Goal: Information Seeking & Learning: Learn about a topic

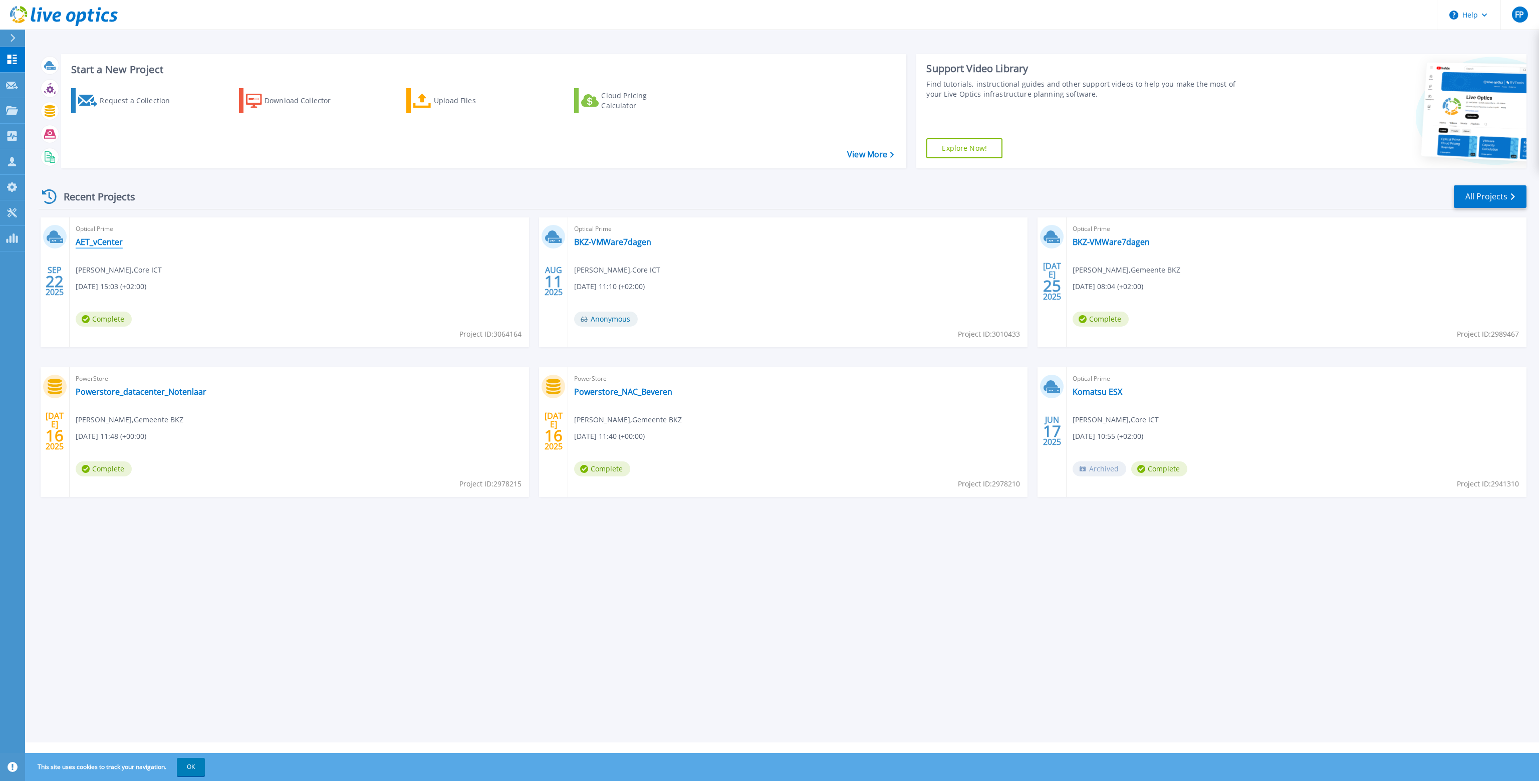
click at [100, 243] on link "AET_vCenter" at bounding box center [99, 242] width 47 height 10
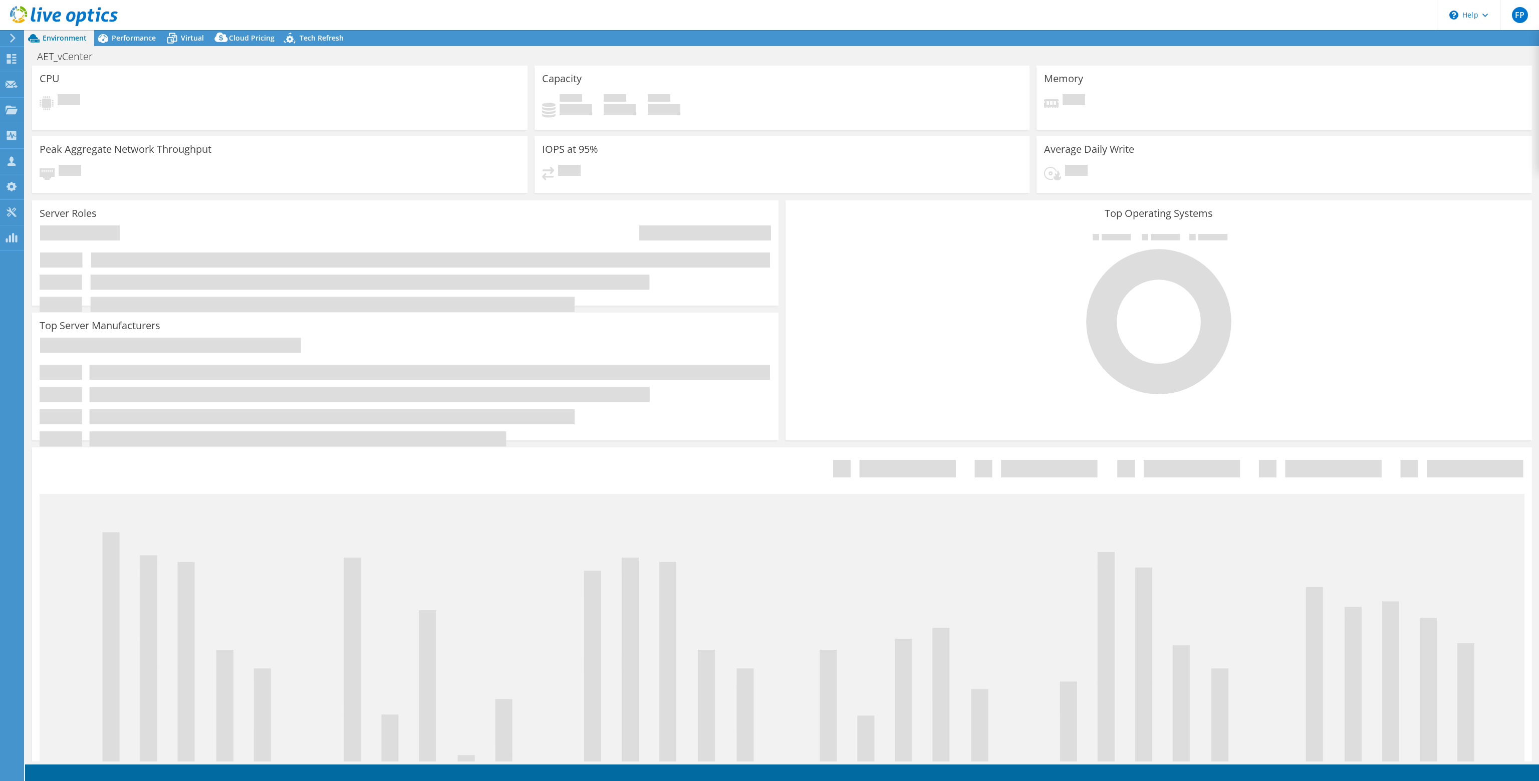
select select "USD"
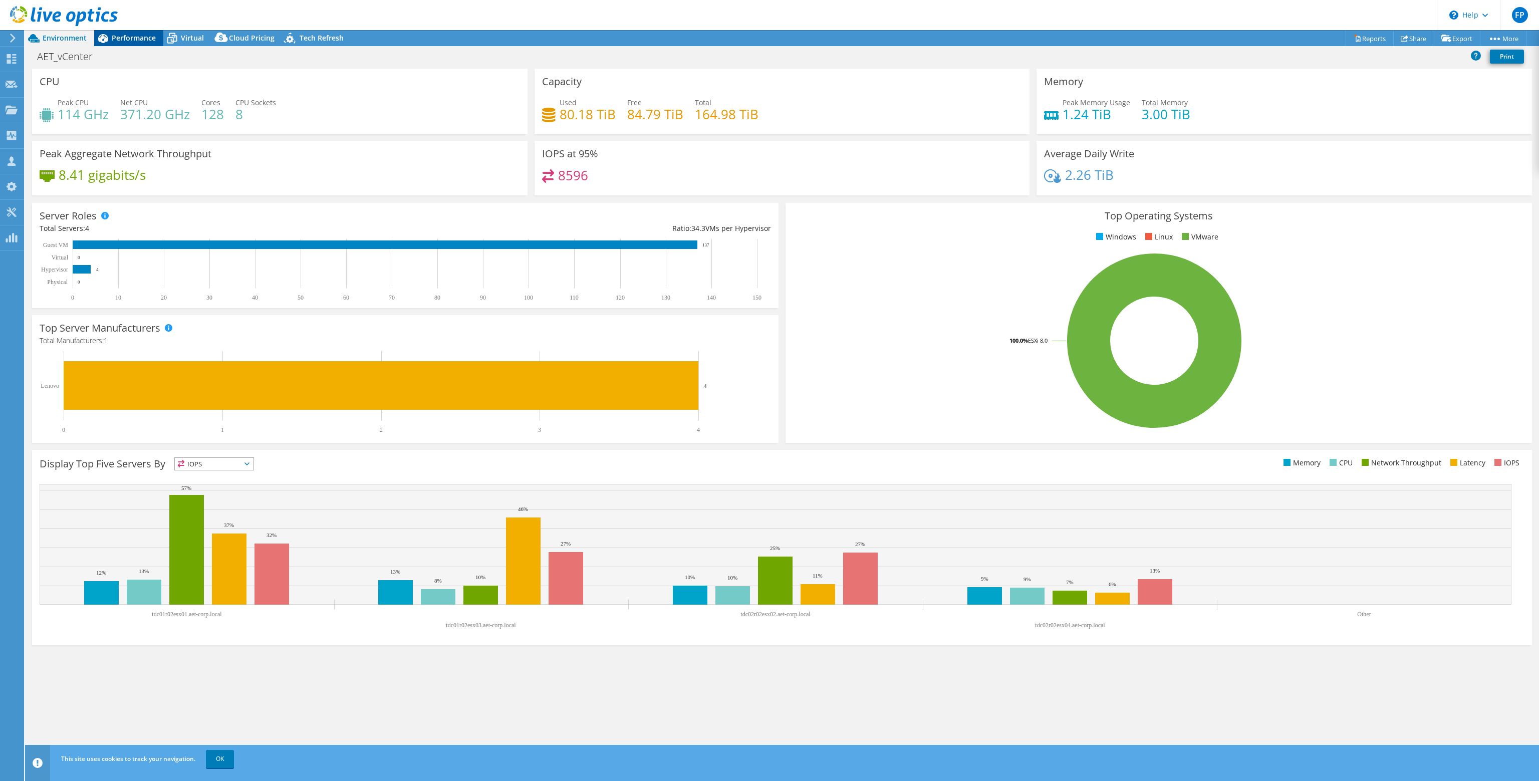
click at [124, 39] on span "Performance" at bounding box center [134, 38] width 44 height 10
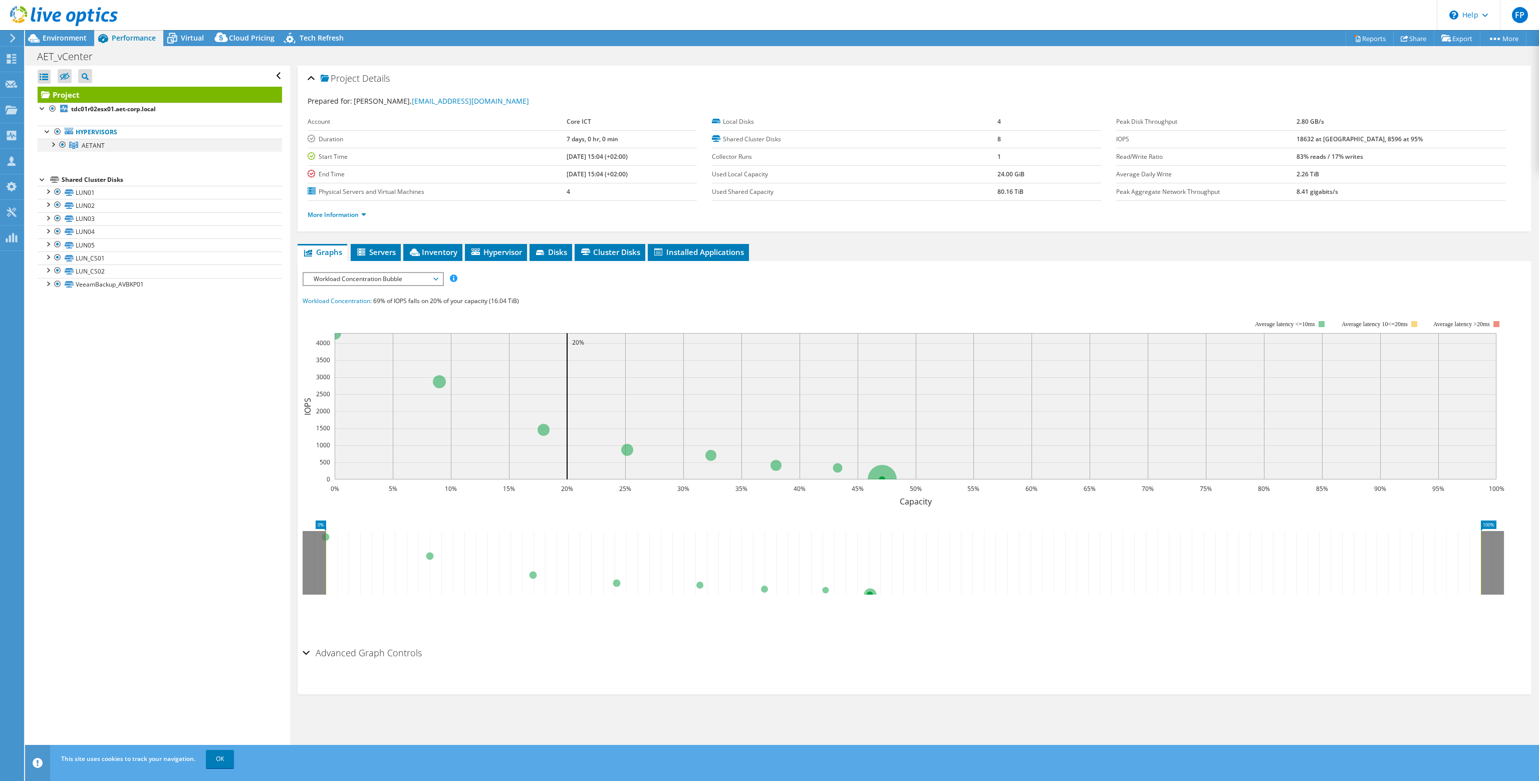
click at [51, 143] on div at bounding box center [53, 144] width 10 height 10
click at [376, 276] on span "Workload Concentration Bubble" at bounding box center [373, 279] width 129 height 12
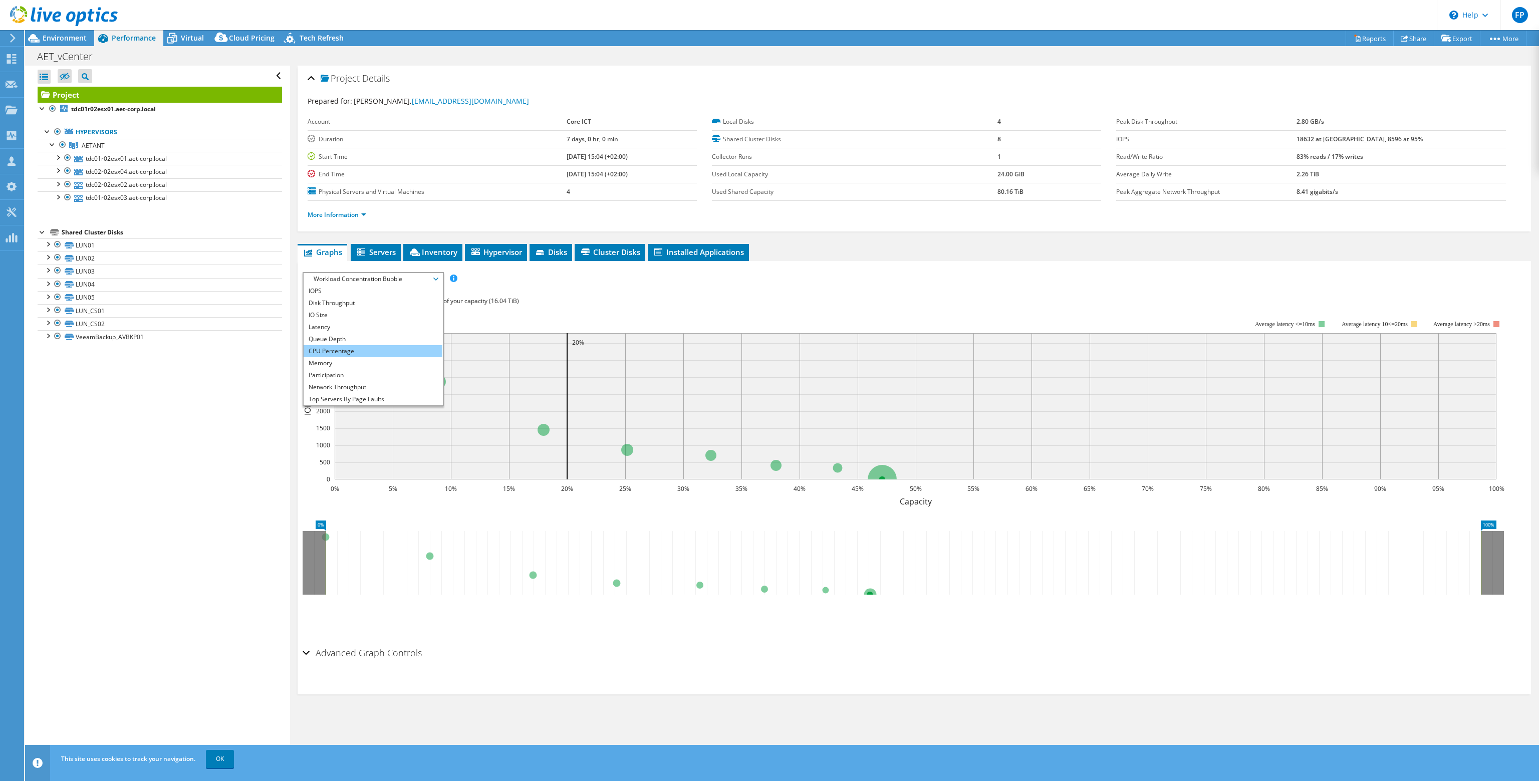
click at [345, 345] on li "CPU Percentage" at bounding box center [373, 351] width 139 height 12
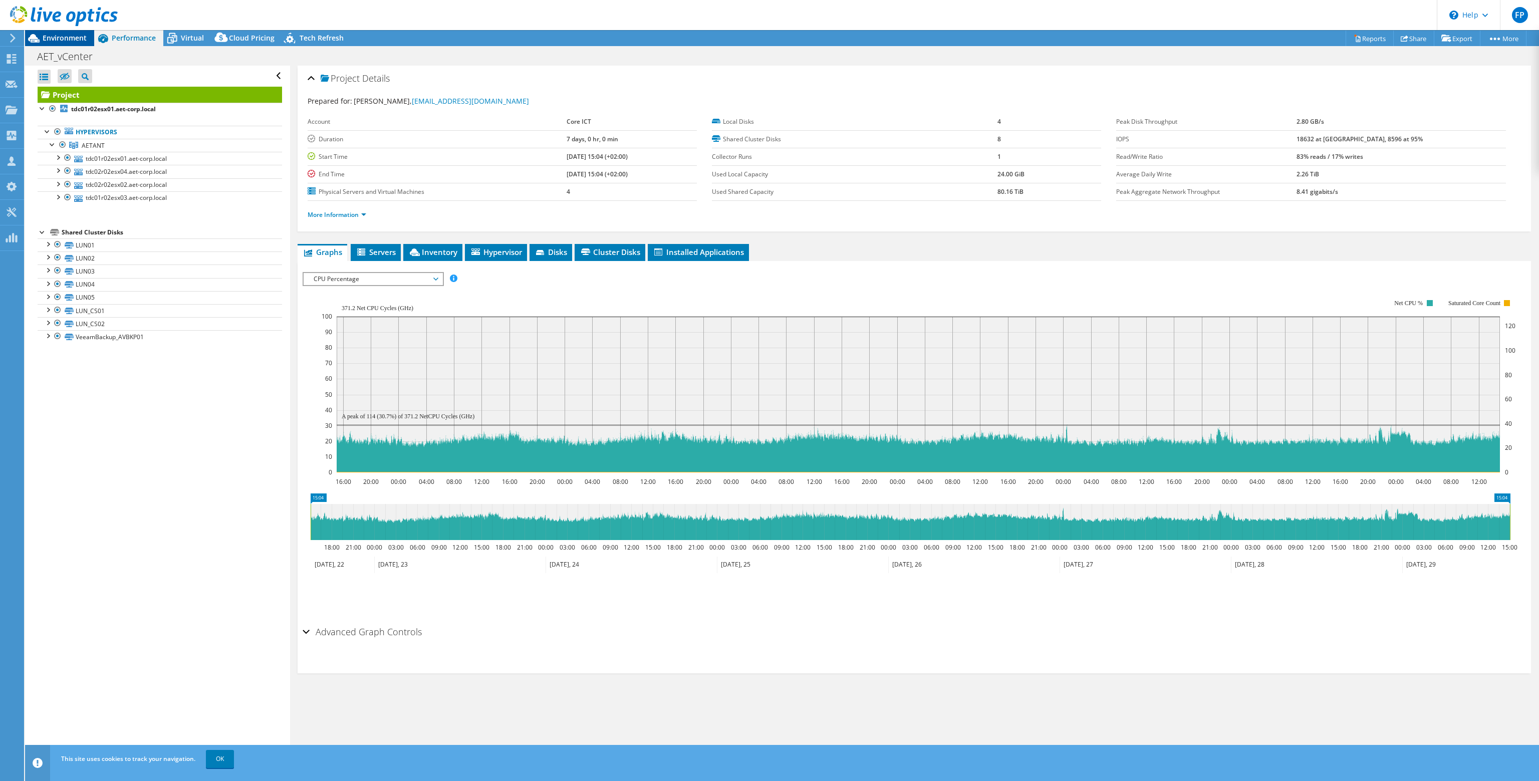
click at [77, 37] on span "Environment" at bounding box center [65, 38] width 44 height 10
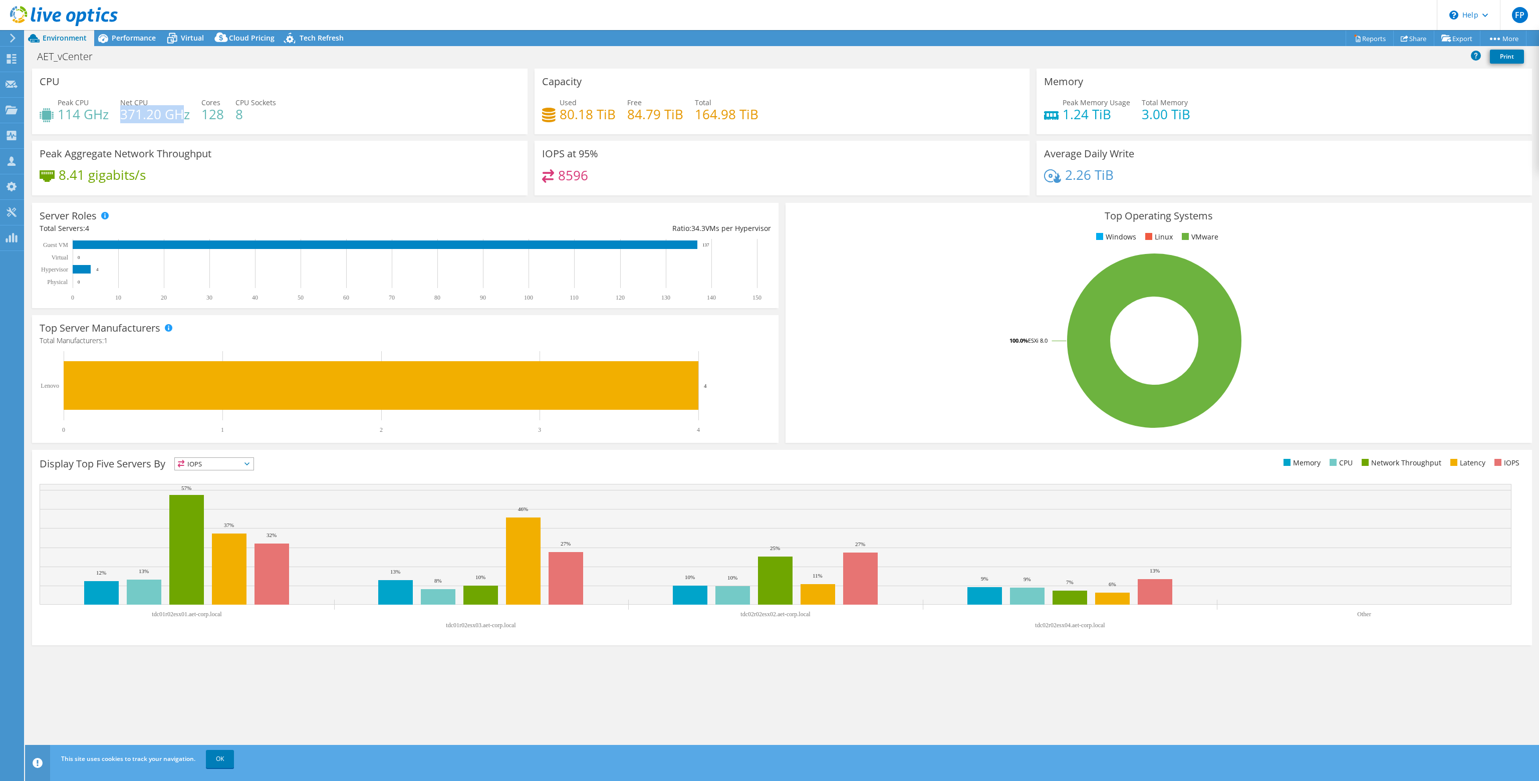
drag, startPoint x: 137, startPoint y: 109, endPoint x: 183, endPoint y: 107, distance: 45.7
click at [183, 109] on h4 "371.20 GHz" at bounding box center [155, 114] width 70 height 11
click at [168, 110] on h4 "371.20 GHz" at bounding box center [155, 114] width 70 height 11
drag, startPoint x: 124, startPoint y: 110, endPoint x: 164, endPoint y: 114, distance: 39.8
click at [164, 114] on h4 "371.20 GHz" at bounding box center [155, 114] width 70 height 11
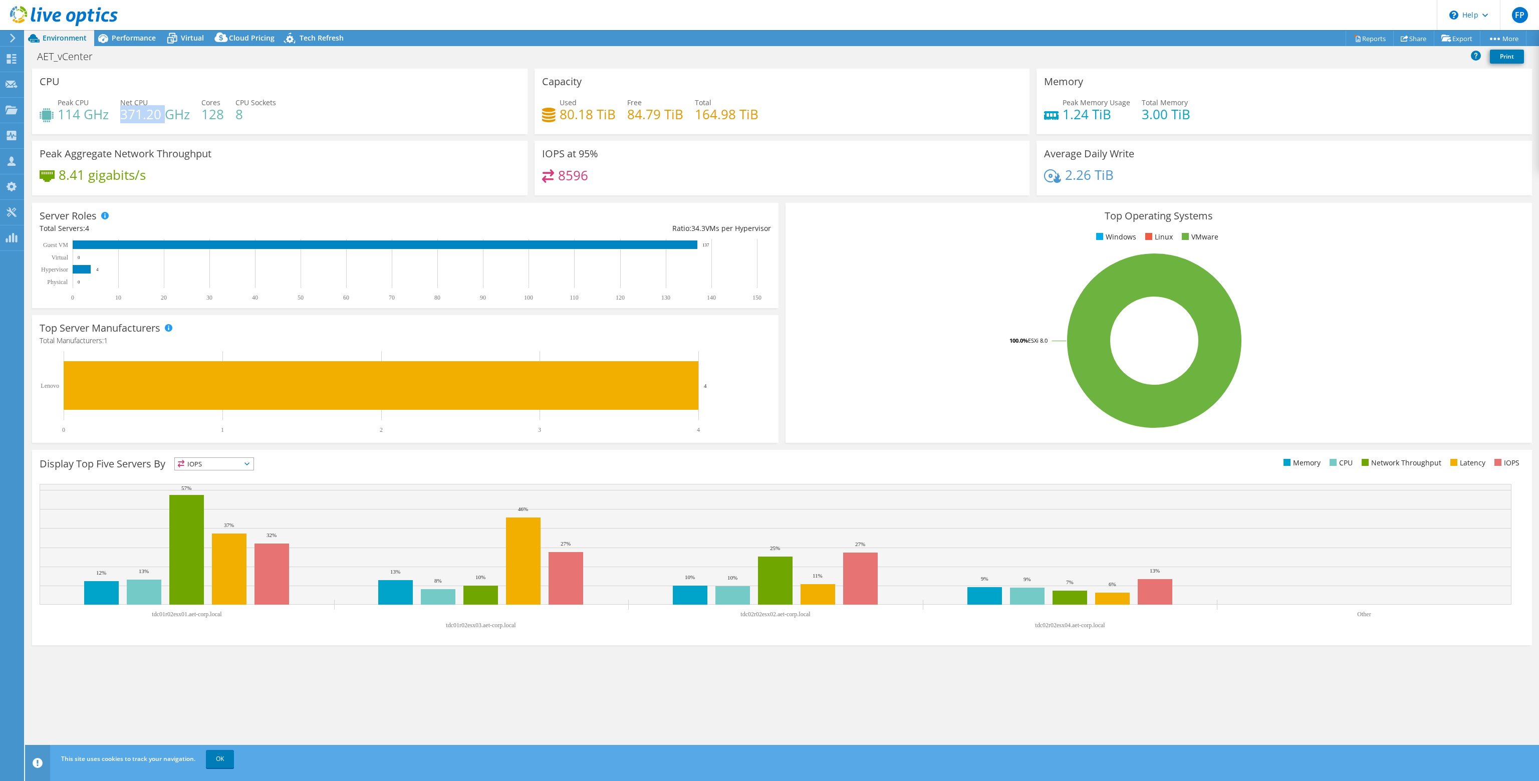
click at [164, 114] on h4 "371.20 GHz" at bounding box center [155, 114] width 70 height 11
drag, startPoint x: 120, startPoint y: 112, endPoint x: 188, endPoint y: 109, distance: 68.2
click at [188, 109] on h4 "371.20 GHz" at bounding box center [155, 114] width 70 height 11
click at [195, 111] on div "Peak CPU 114 GHz Net CPU 371.20 GHz Cores 128 CPU Sockets 8" at bounding box center [280, 113] width 480 height 33
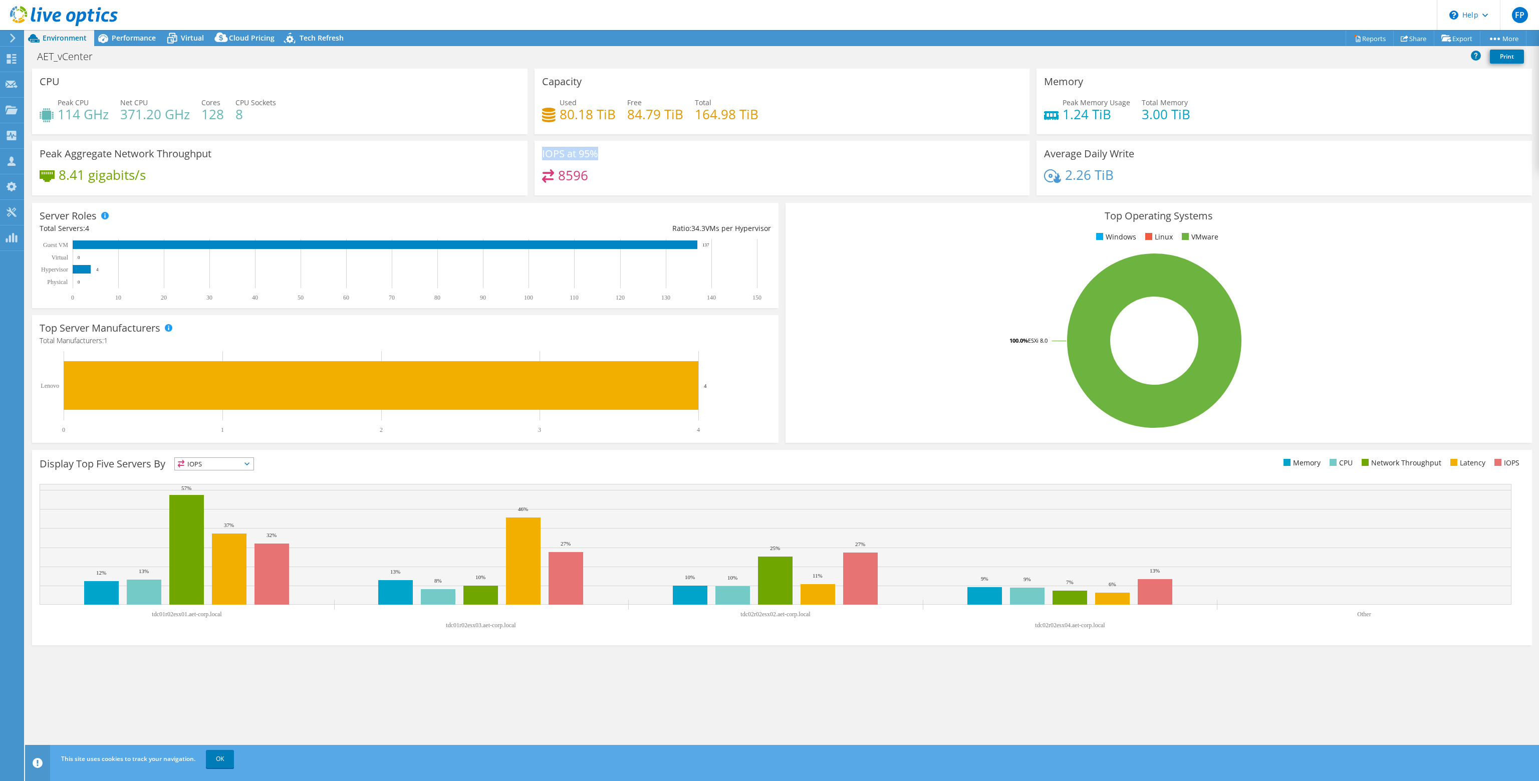
drag, startPoint x: 559, startPoint y: 152, endPoint x: 597, endPoint y: 151, distance: 37.6
click at [597, 151] on h3 "IOPS at 95%" at bounding box center [570, 153] width 56 height 11
click at [612, 155] on div "IOPS at 95% 8596" at bounding box center [781, 168] width 495 height 55
click at [206, 463] on span "IOPS" at bounding box center [214, 464] width 79 height 12
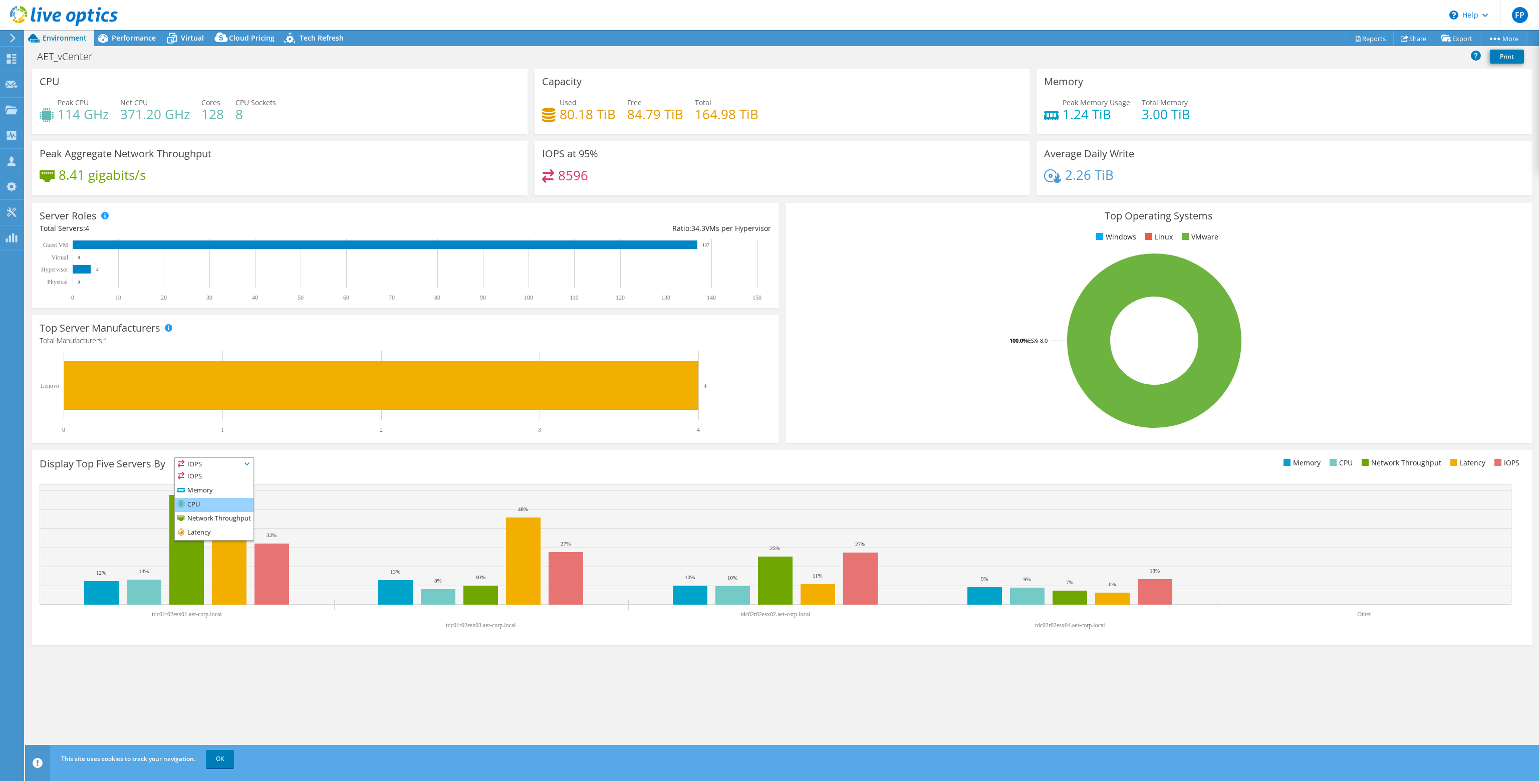
click at [203, 501] on li "CPU" at bounding box center [214, 505] width 79 height 14
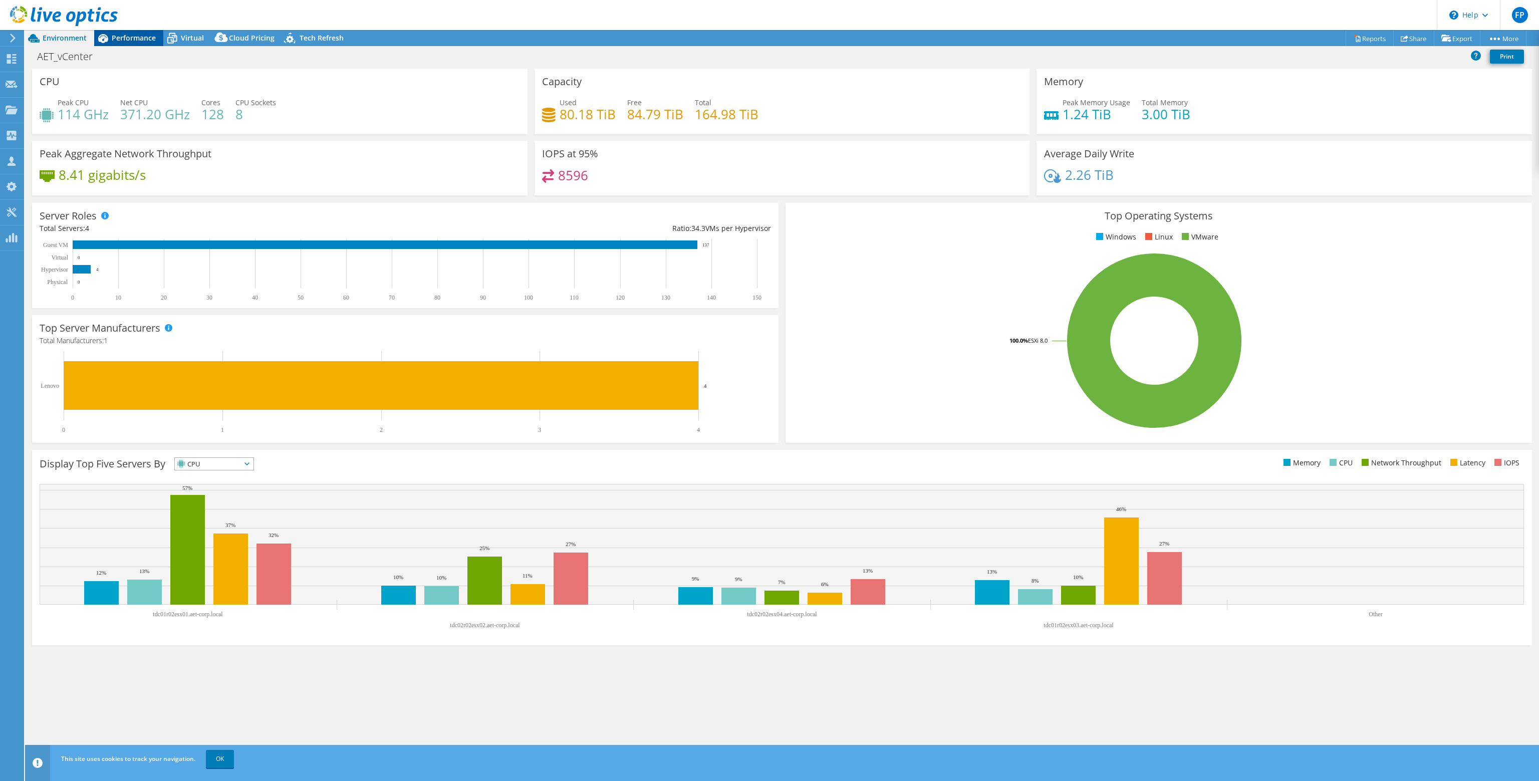
click at [126, 35] on span "Performance" at bounding box center [134, 38] width 44 height 10
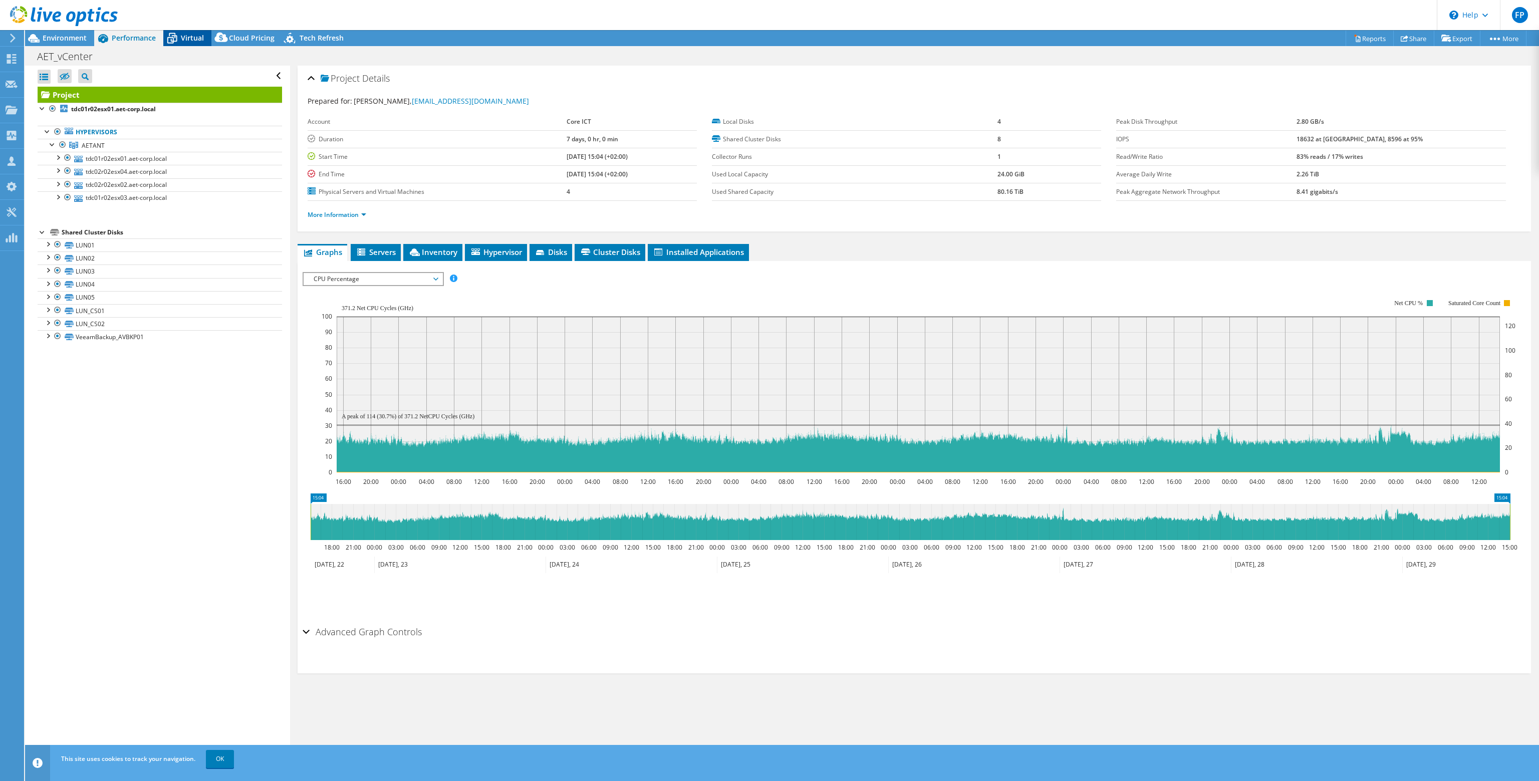
click at [189, 38] on span "Virtual" at bounding box center [192, 38] width 23 height 10
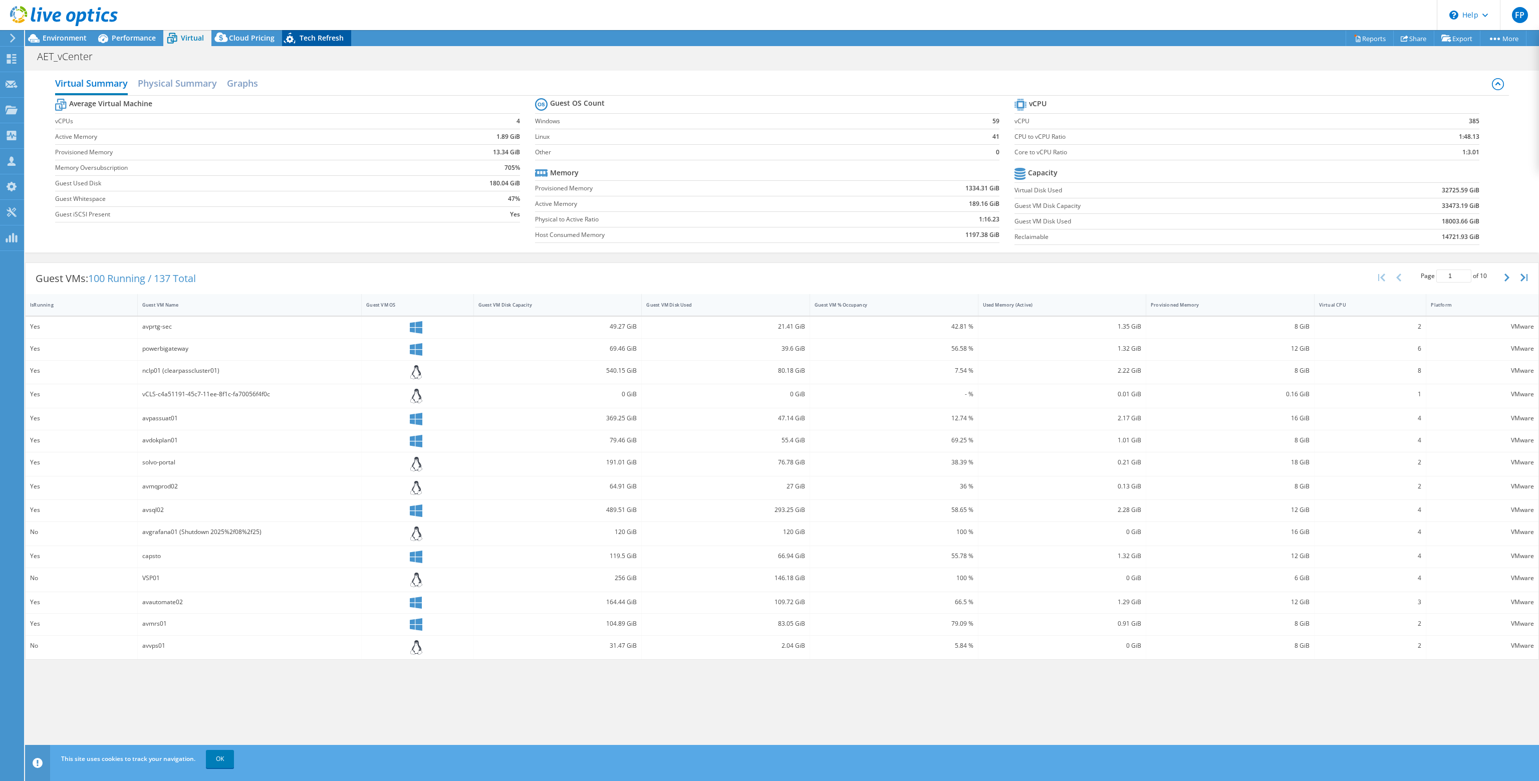
click at [304, 40] on span "Tech Refresh" at bounding box center [322, 38] width 44 height 10
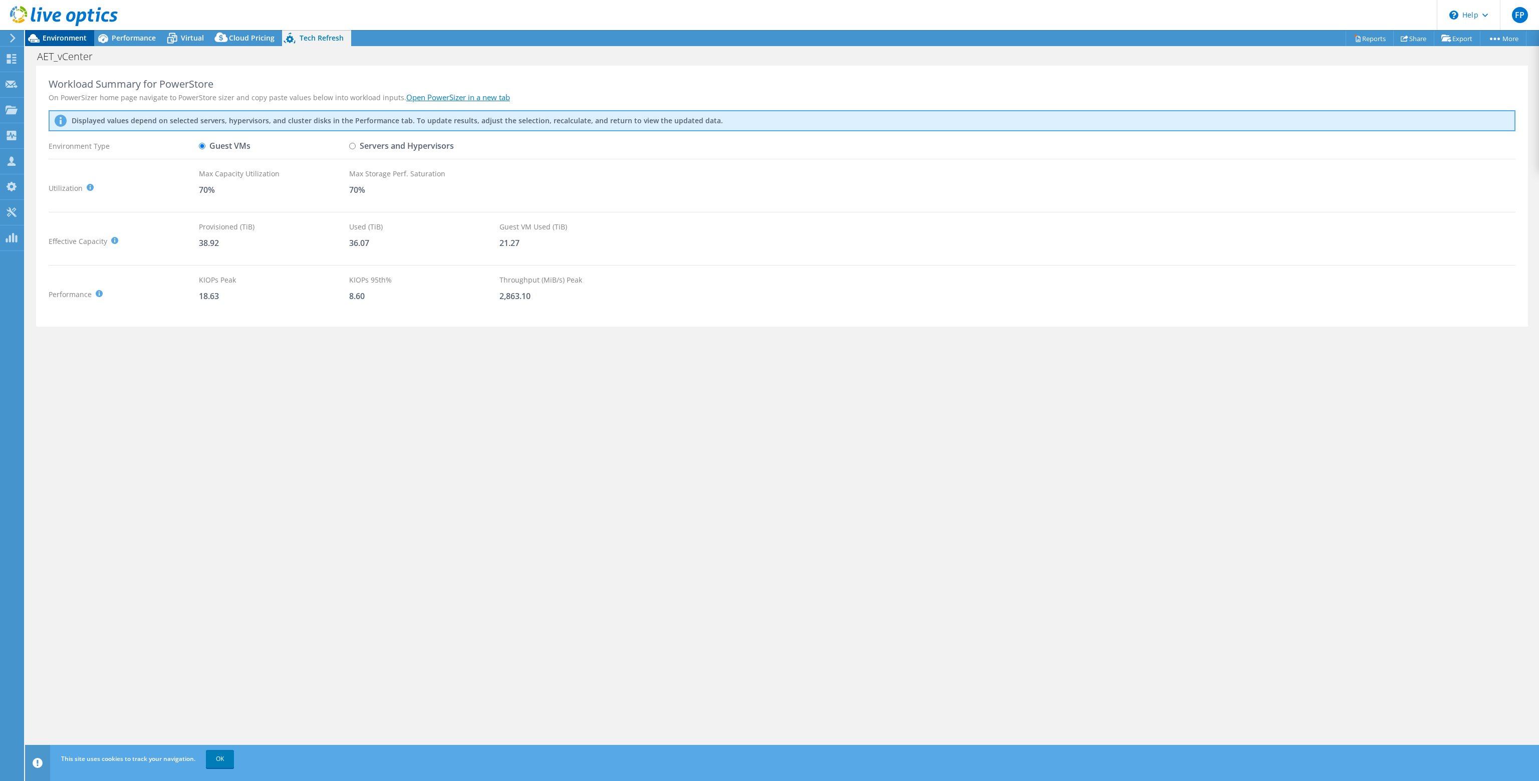
click at [71, 41] on span "Environment" at bounding box center [65, 38] width 44 height 10
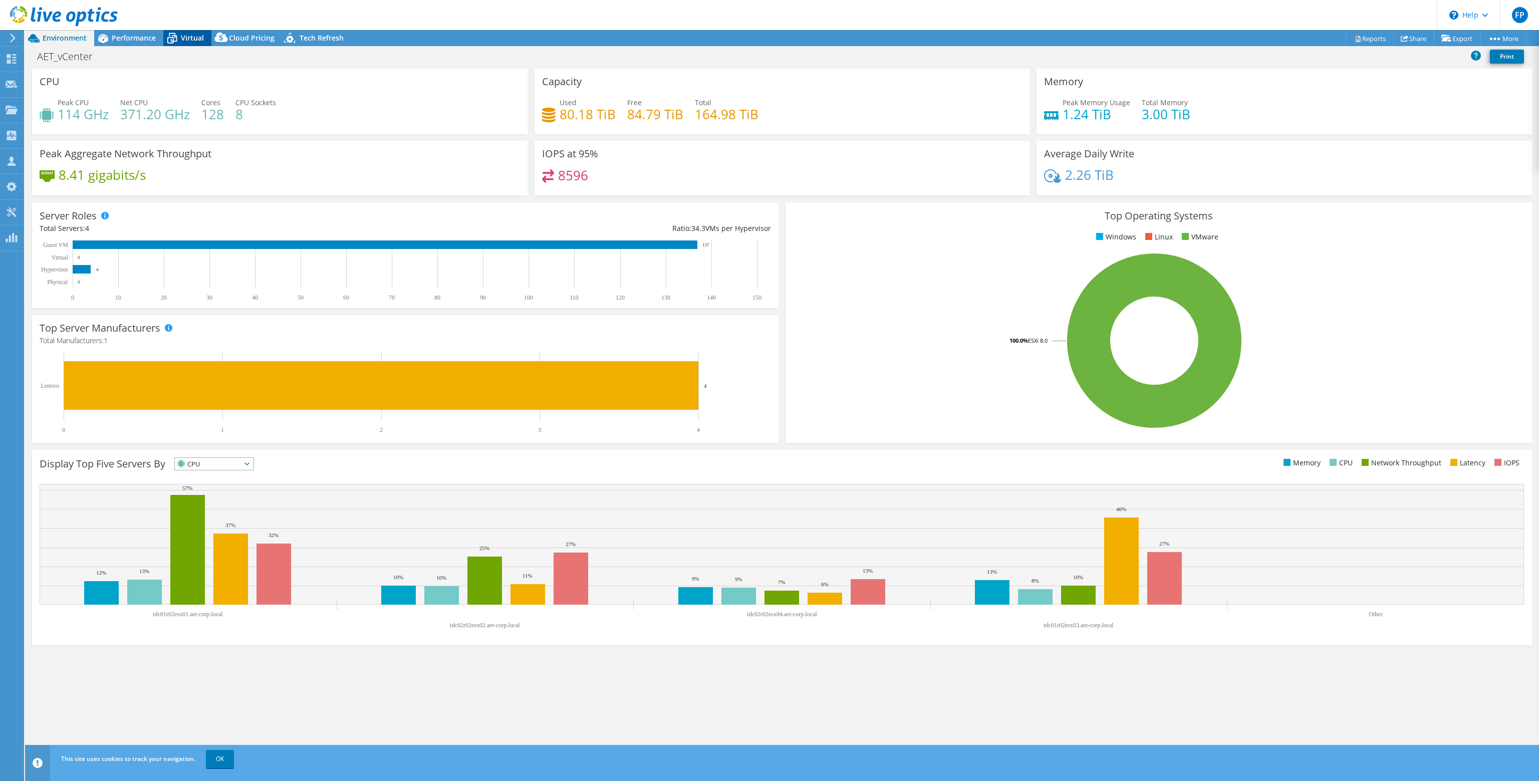
click at [177, 36] on icon at bounding box center [172, 39] width 18 height 18
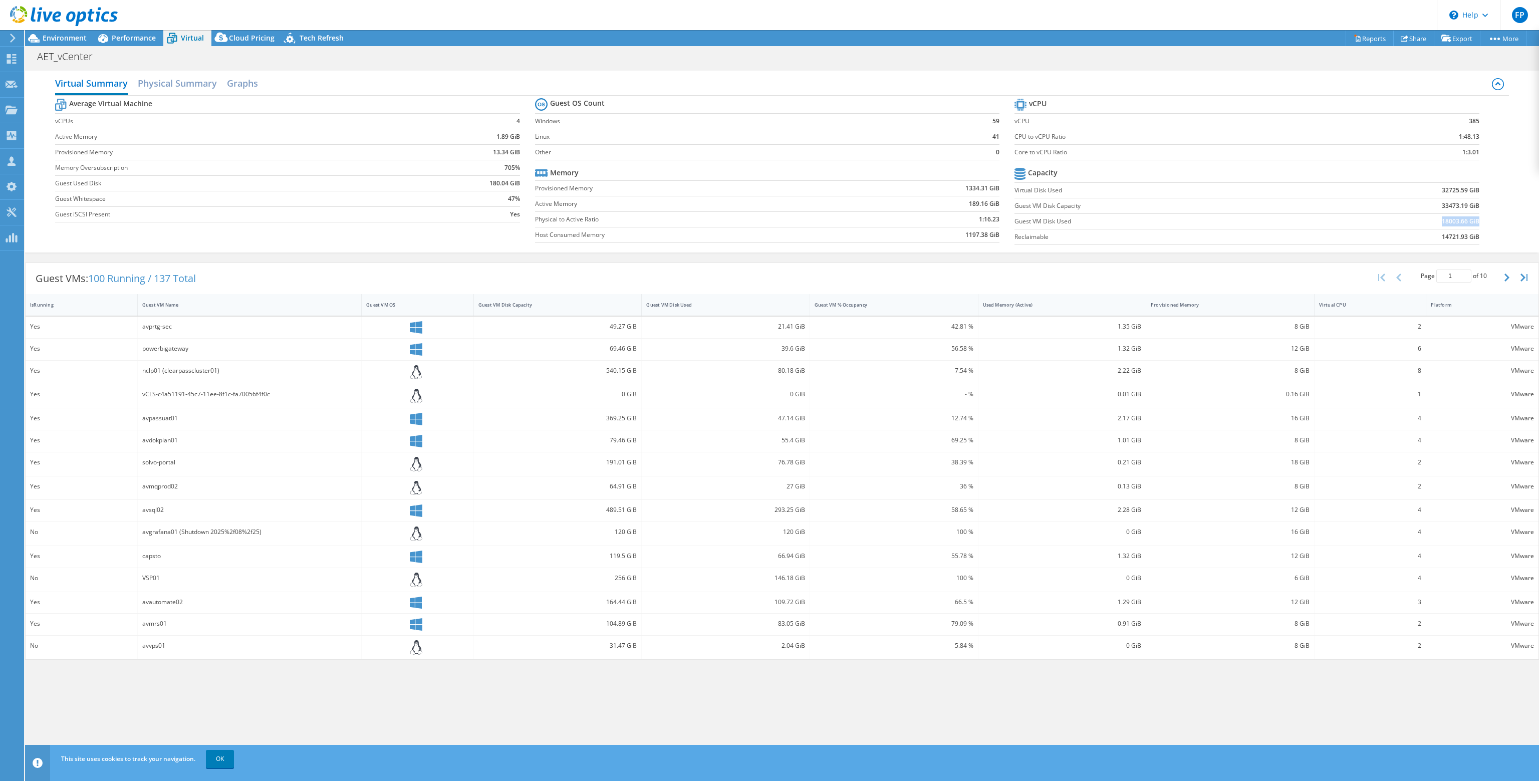
drag, startPoint x: 1441, startPoint y: 220, endPoint x: 1479, endPoint y: 219, distance: 38.1
click at [1479, 219] on td "18003.66 GiB" at bounding box center [1398, 221] width 161 height 16
click at [1495, 214] on div "Average Virtual Machine vCPUs 4 Active Memory 1.89 GiB Provisioned Memory 13.34…" at bounding box center [781, 173] width 1453 height 154
drag, startPoint x: 1442, startPoint y: 205, endPoint x: 1478, endPoint y: 206, distance: 36.1
click at [1478, 206] on td "33473.19 GiB" at bounding box center [1398, 206] width 161 height 16
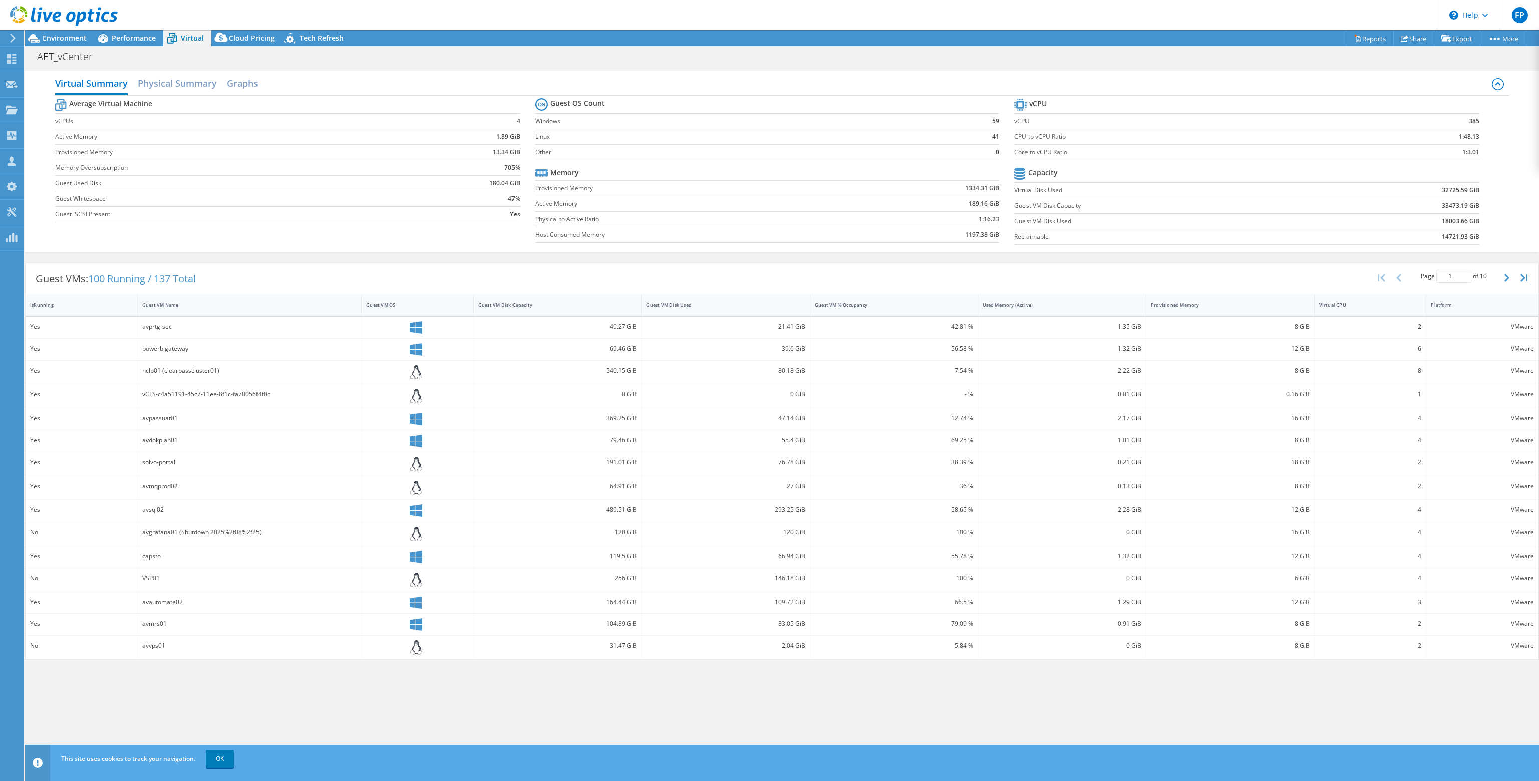
click at [1495, 202] on div "Average Virtual Machine vCPUs 4 Active Memory 1.89 GiB Provisioned Memory 13.34…" at bounding box center [781, 173] width 1453 height 154
